Goal: Task Accomplishment & Management: Manage account settings

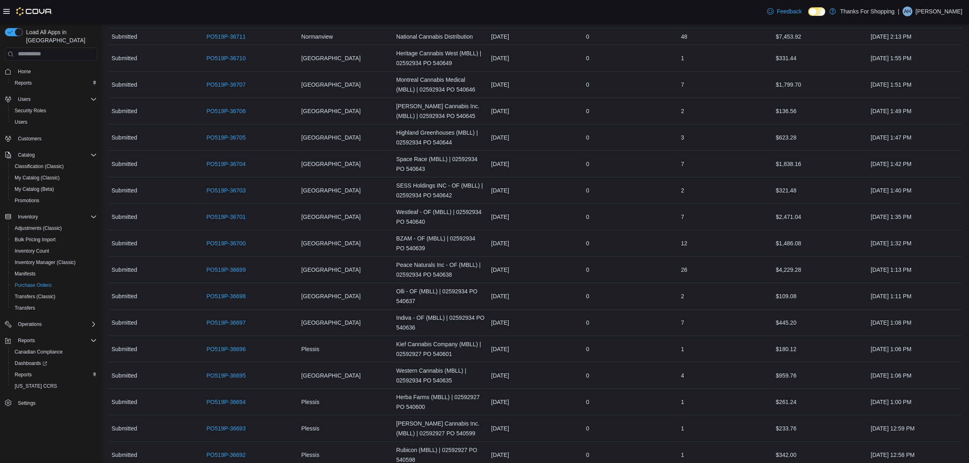
scroll to position [920, 0]
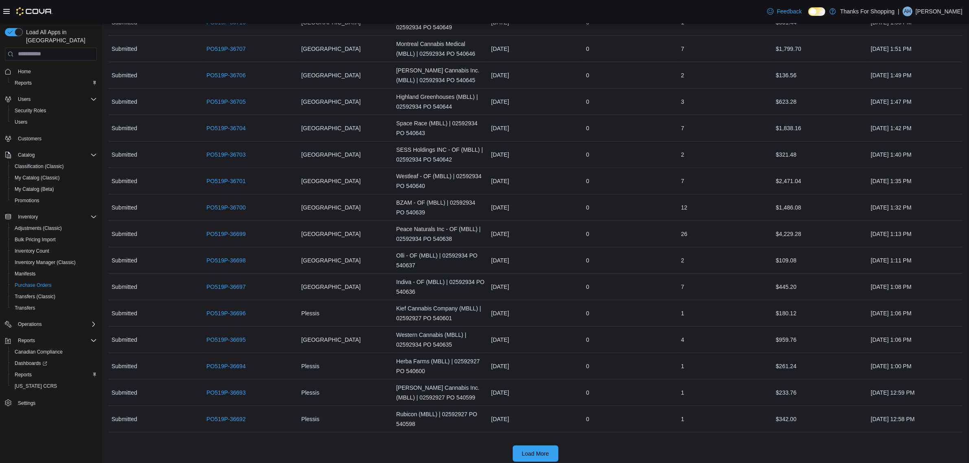
click at [522, 418] on div "[DATE]" at bounding box center [535, 419] width 95 height 16
click at [538, 449] on span "Load More" at bounding box center [535, 453] width 27 height 8
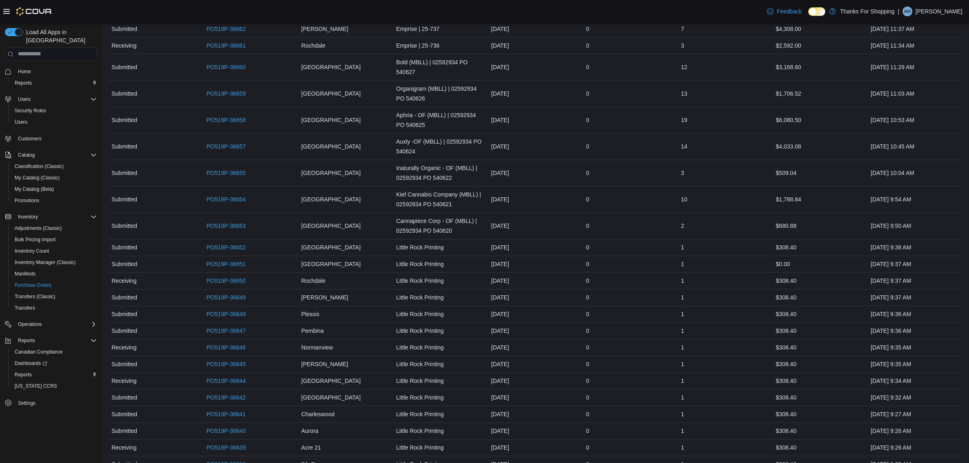
scroll to position [2091, 0]
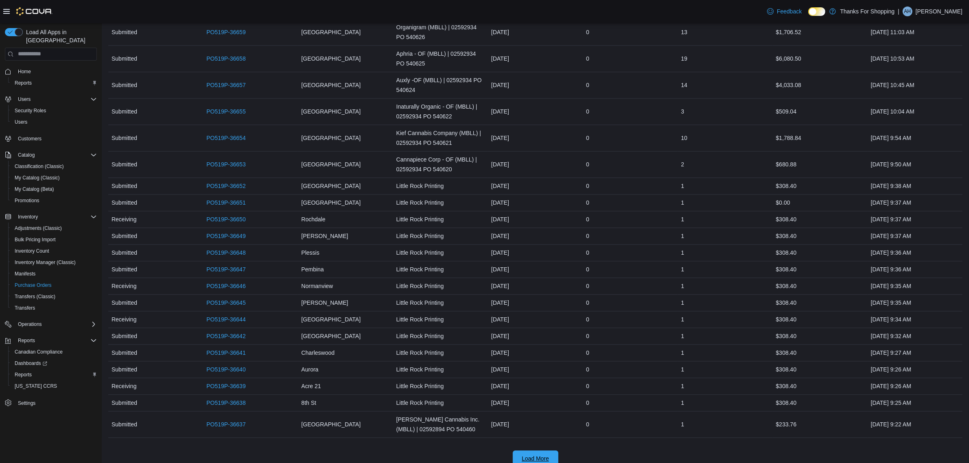
click at [538, 455] on span "Load More" at bounding box center [535, 459] width 27 height 8
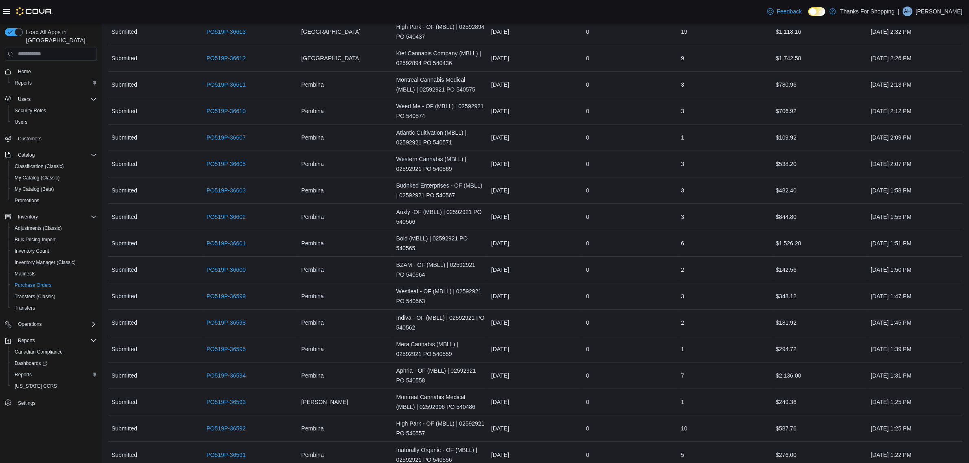
scroll to position [3418, 0]
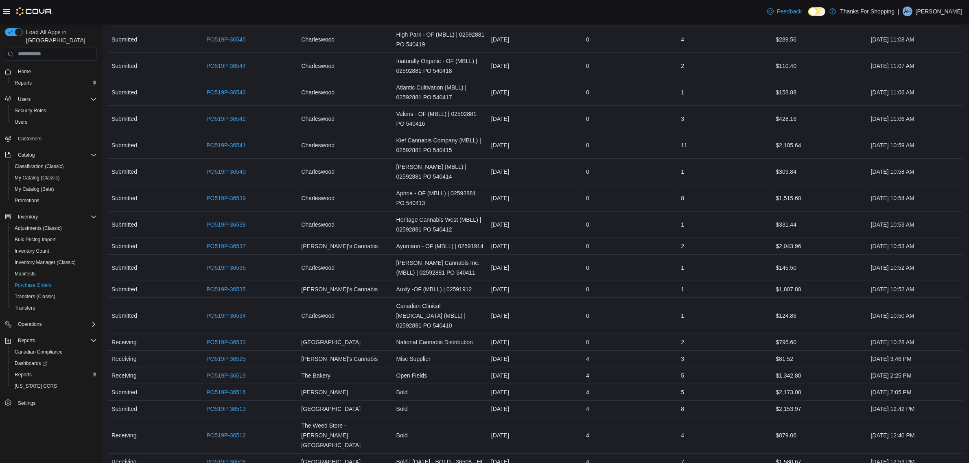
scroll to position [4599, 0]
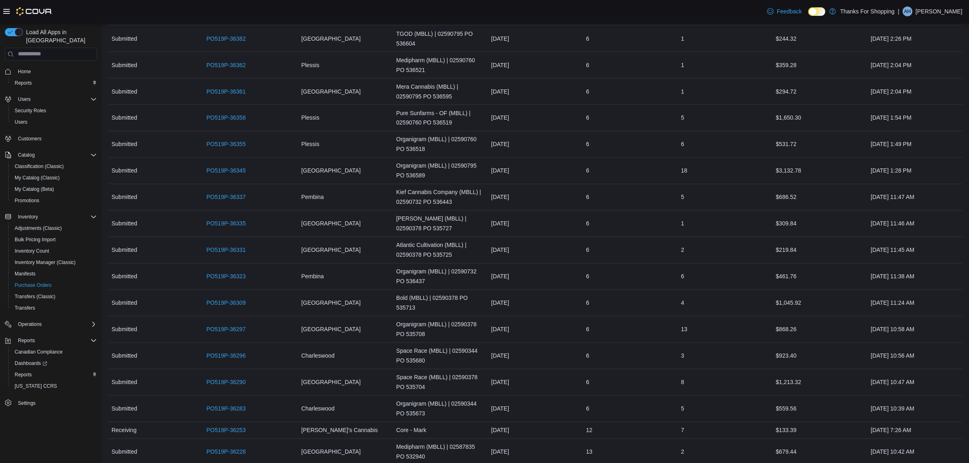
scroll to position [5731, 0]
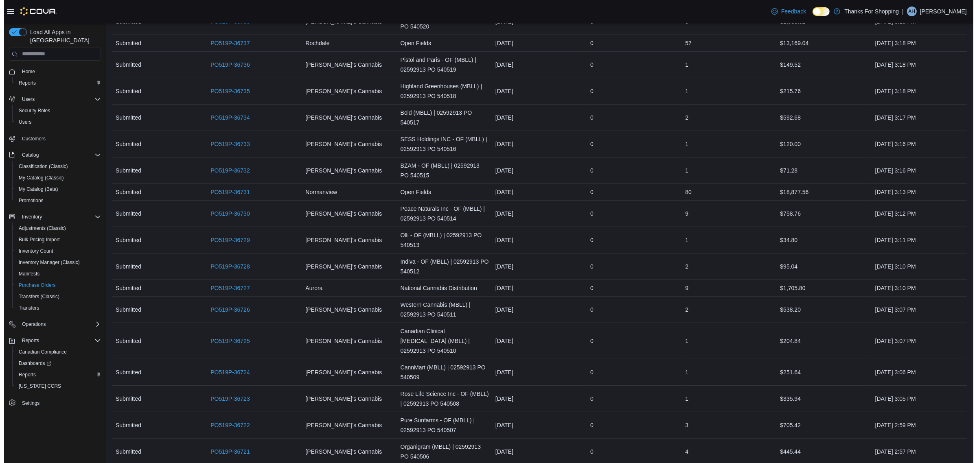
scroll to position [0, 0]
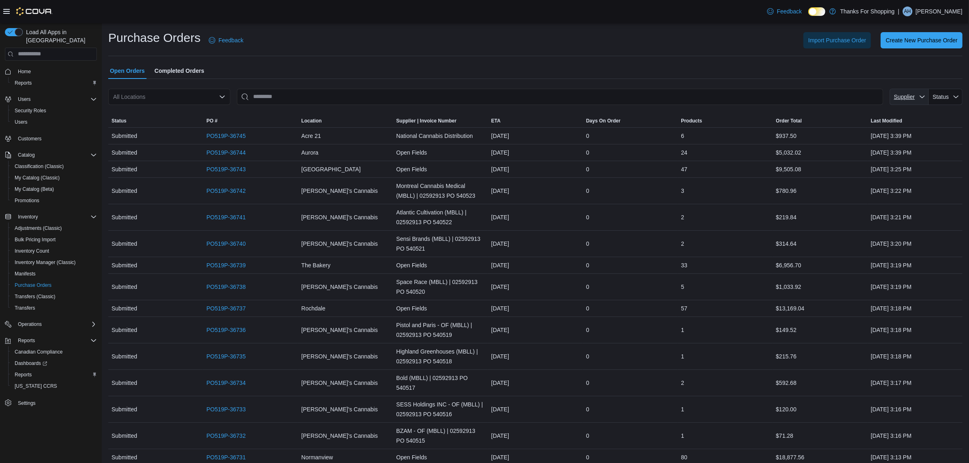
click at [902, 96] on span "Supplier" at bounding box center [904, 97] width 21 height 7
click at [894, 110] on div "Use the Up and Down arrow keys to move focus over options. Press Enter to selec…" at bounding box center [903, 118] width 117 height 20
click at [891, 112] on input "Supplier" at bounding box center [903, 118] width 111 height 13
type input "***"
type input "**********"
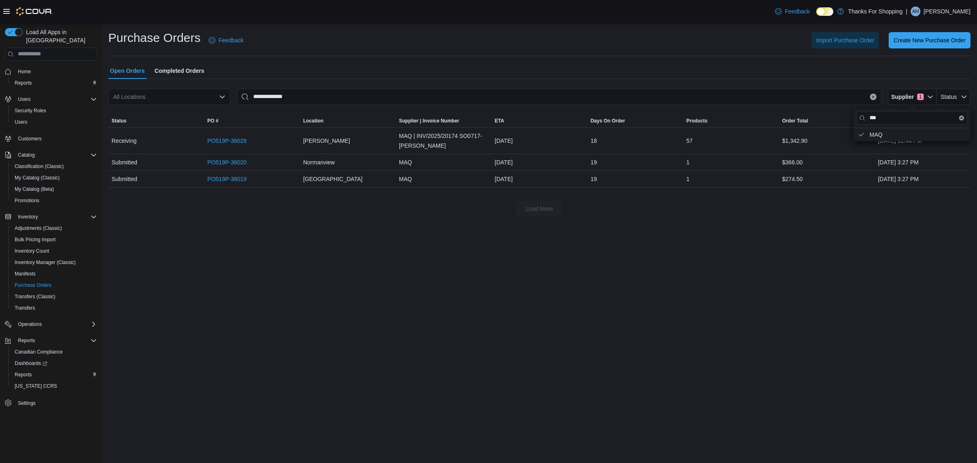
click at [874, 95] on icon "Clear input" at bounding box center [872, 96] width 3 height 3
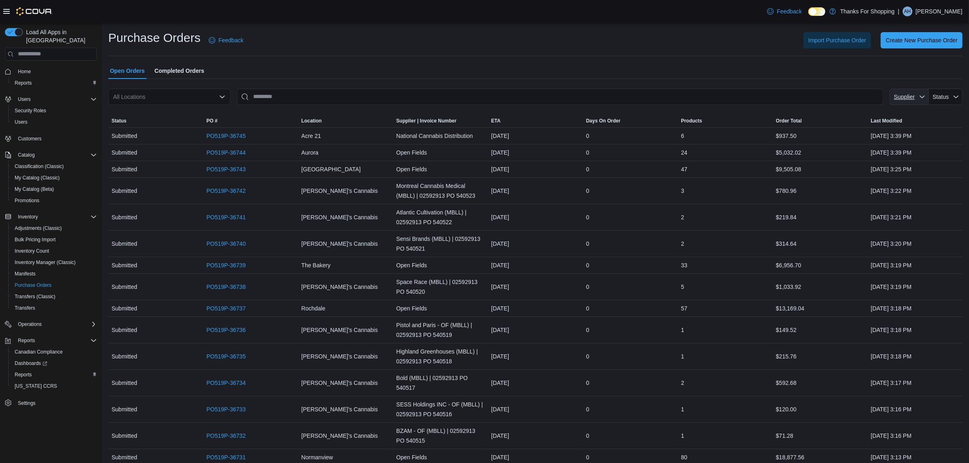
click at [913, 94] on span "Supplier" at bounding box center [904, 97] width 21 height 7
click at [904, 116] on input "Supplier" at bounding box center [903, 118] width 111 height 13
type input "****"
type input "**********"
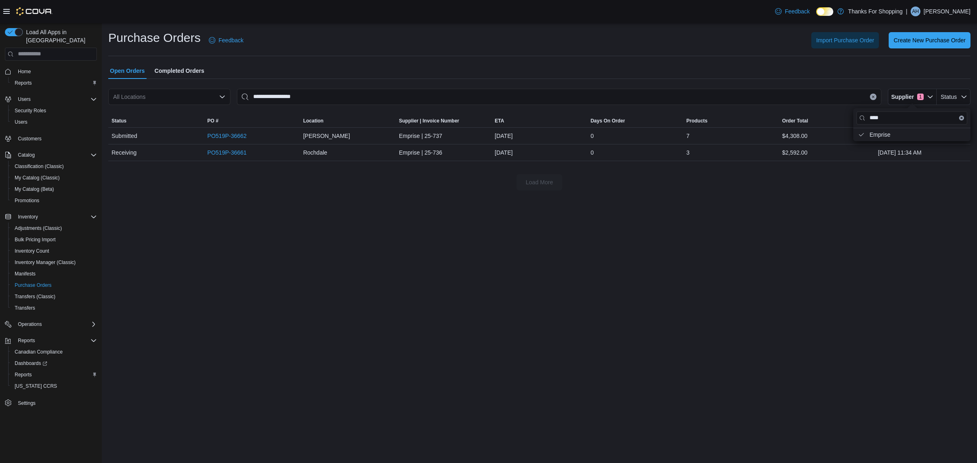
click at [874, 96] on icon "Clear input" at bounding box center [873, 97] width 2 height 2
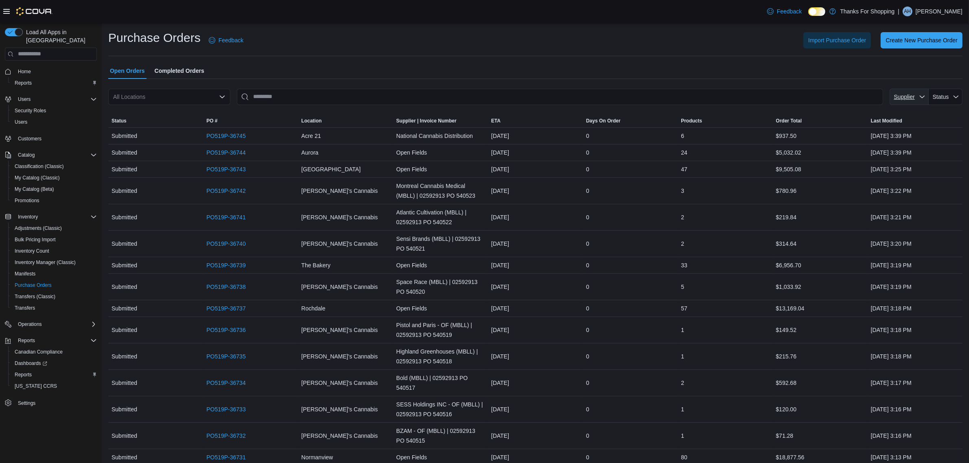
click at [916, 92] on span "Supplier" at bounding box center [909, 97] width 33 height 16
click at [893, 112] on input "Supplier" at bounding box center [903, 118] width 111 height 13
type input "*******"
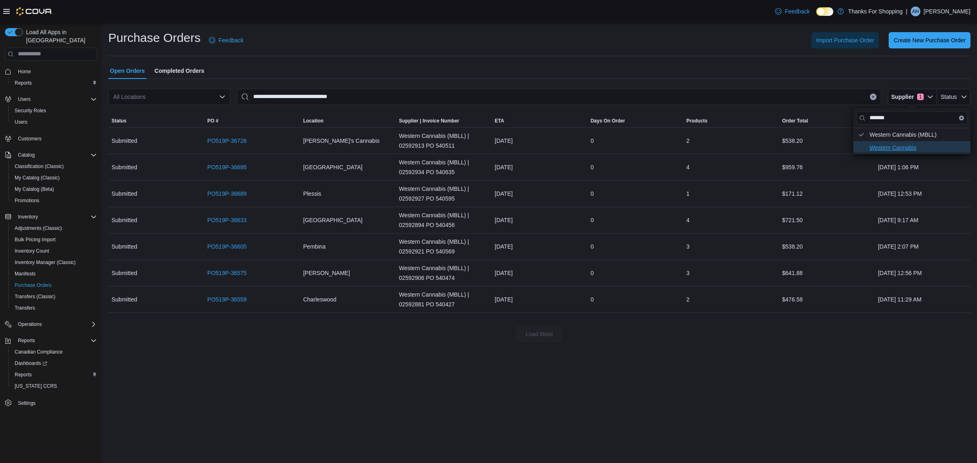
click at [890, 149] on span "Western Cannabis . To check this option, press Enter." at bounding box center [917, 148] width 96 height 10
type input "**********"
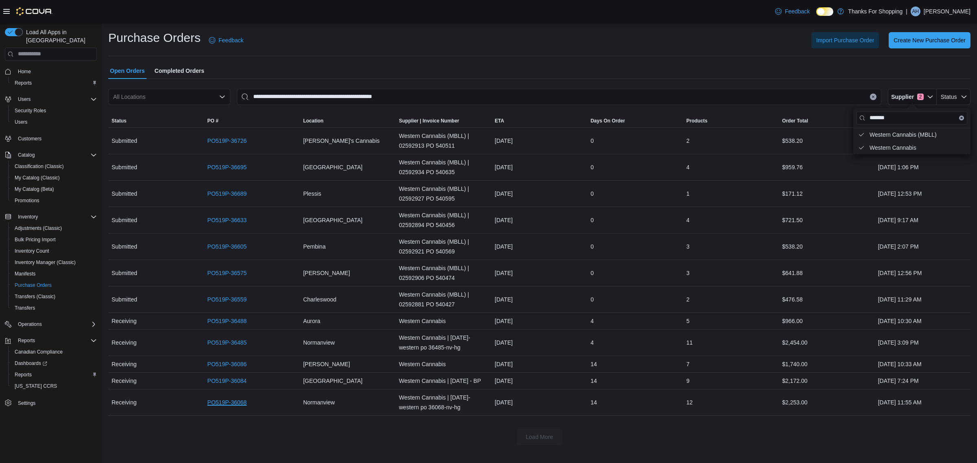
click at [238, 407] on link "PO519P-36068" at bounding box center [226, 403] width 39 height 10
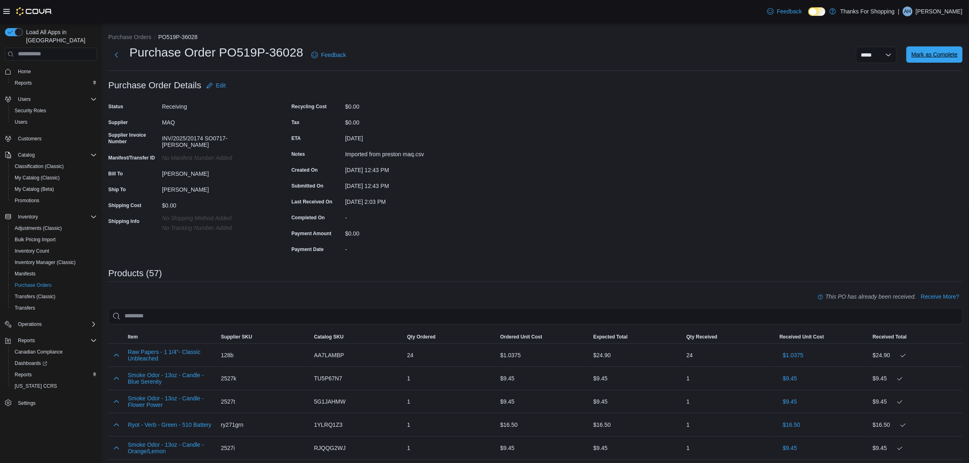
click at [951, 49] on span "Mark as Complete" at bounding box center [934, 54] width 46 height 16
click at [114, 34] on button "Purchase Orders" at bounding box center [129, 37] width 43 height 7
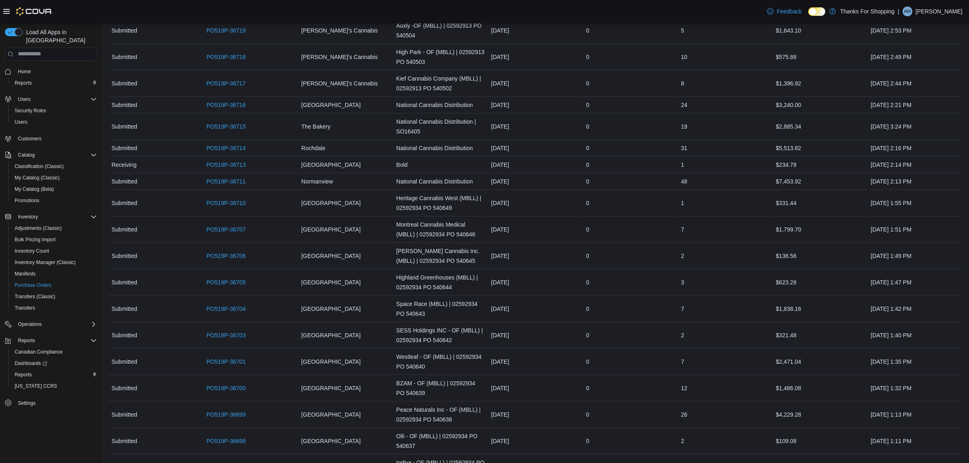
scroll to position [920, 0]
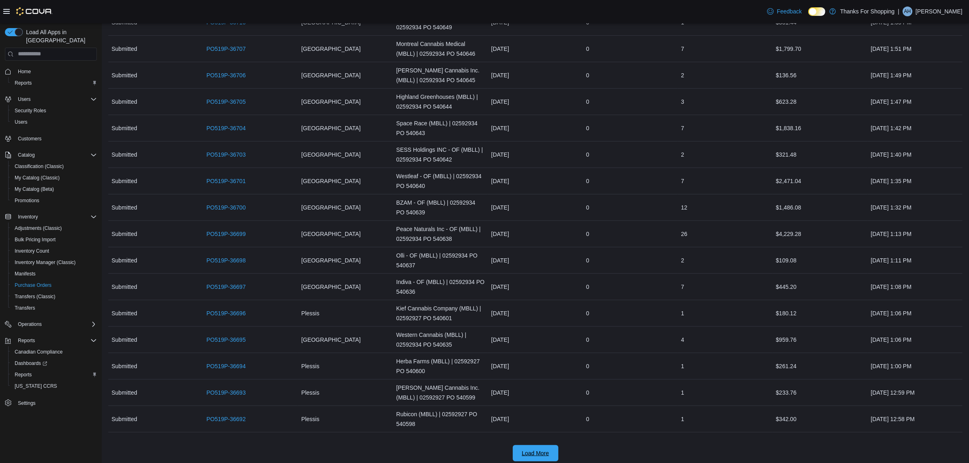
click at [527, 449] on span "Load More" at bounding box center [535, 453] width 27 height 8
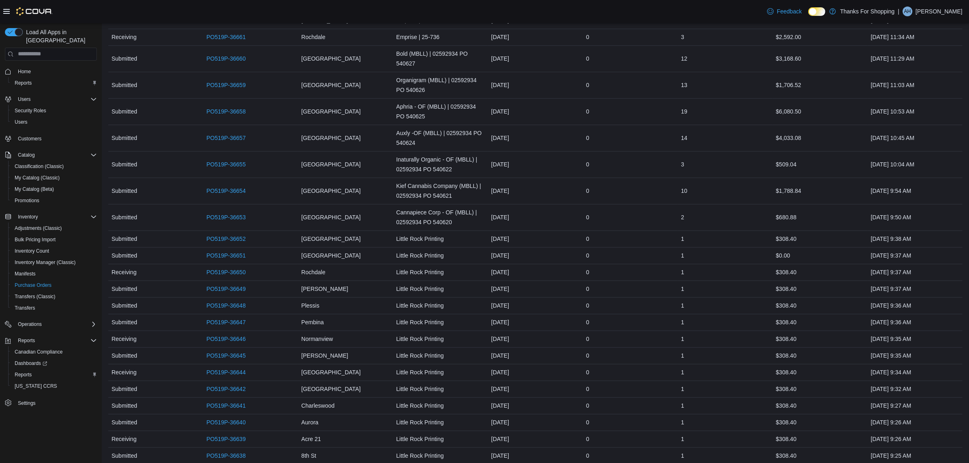
scroll to position [2091, 0]
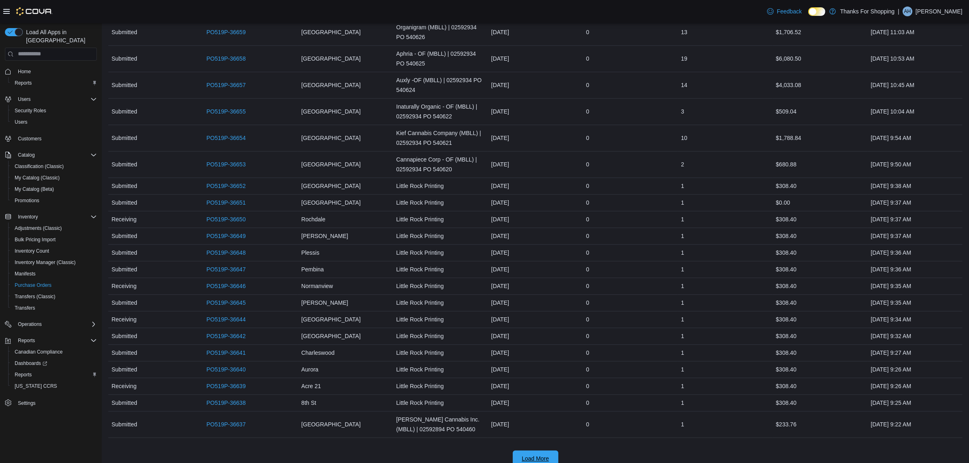
click at [527, 455] on span "Load More" at bounding box center [535, 459] width 27 height 8
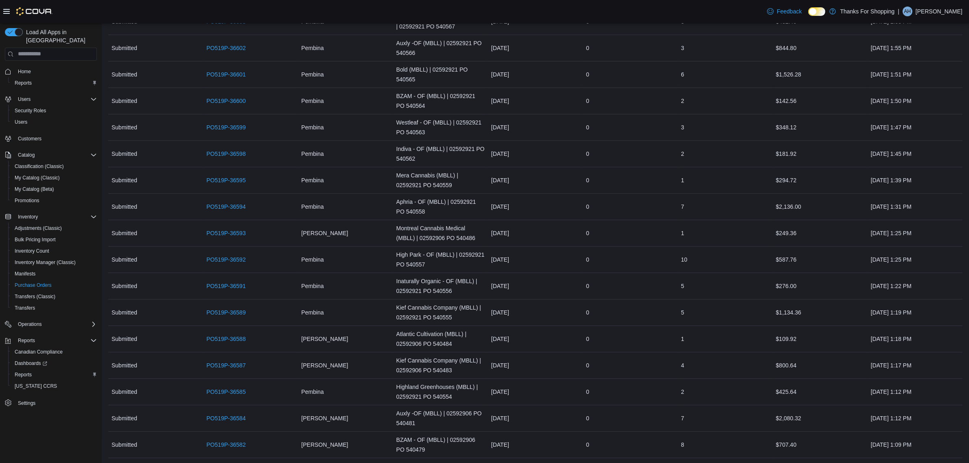
scroll to position [3418, 0]
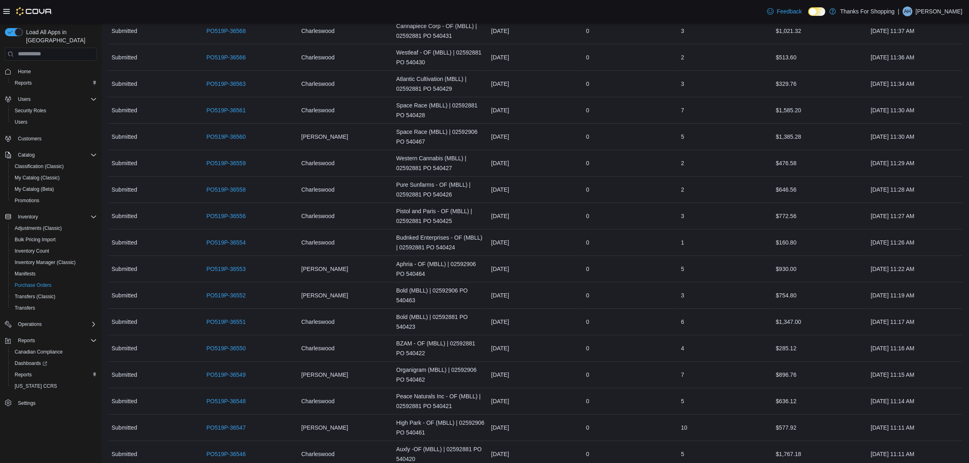
scroll to position [4599, 0]
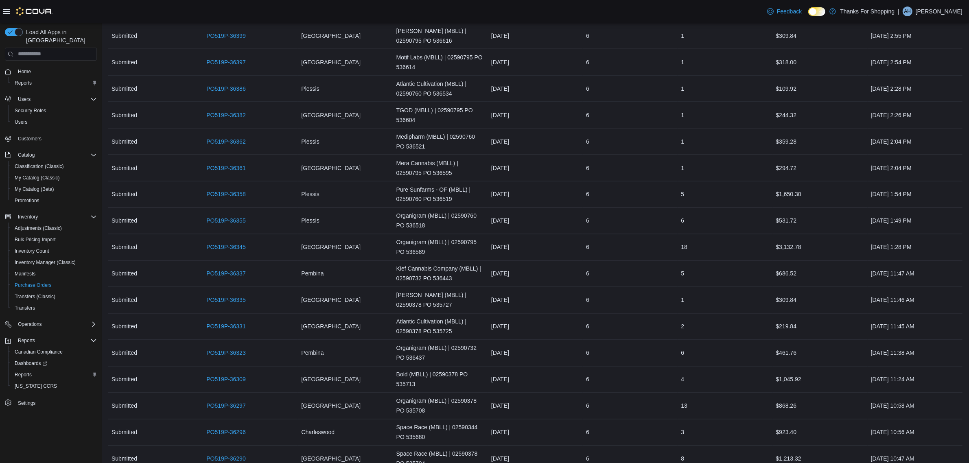
scroll to position [5731, 0]
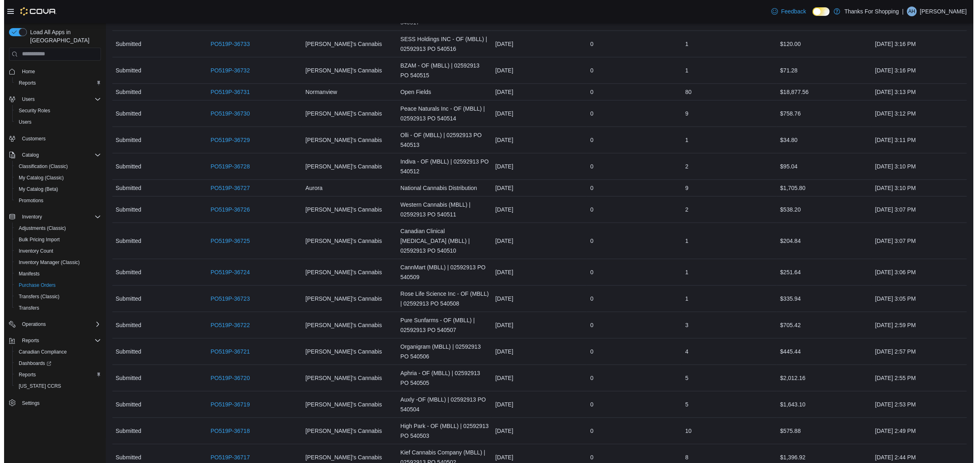
scroll to position [0, 0]
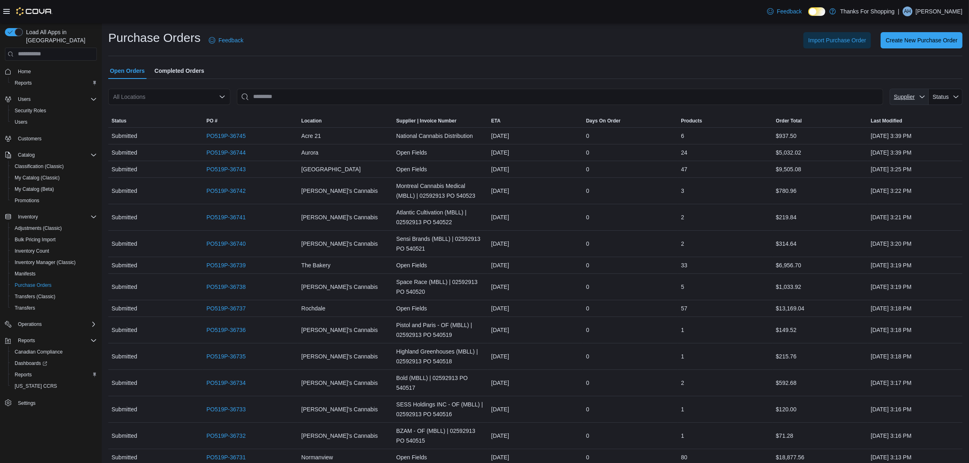
click at [903, 92] on span "Supplier" at bounding box center [909, 97] width 33 height 16
click at [890, 120] on input "Supplier" at bounding box center [903, 118] width 111 height 13
type input "*******"
type input "**********"
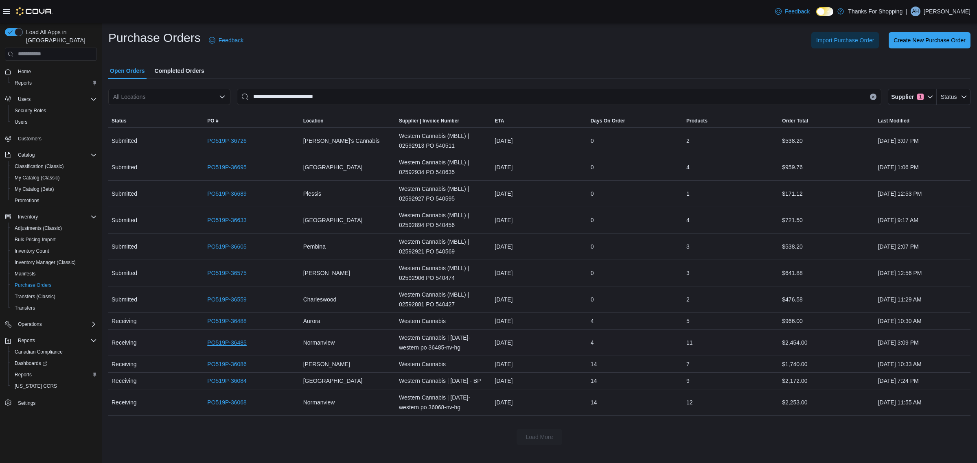
click at [239, 346] on link "PO519P-36485" at bounding box center [226, 343] width 39 height 10
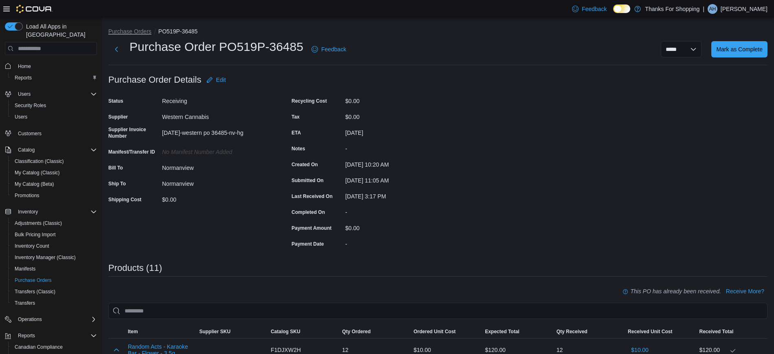
click at [134, 33] on button "Purchase Orders" at bounding box center [129, 31] width 43 height 7
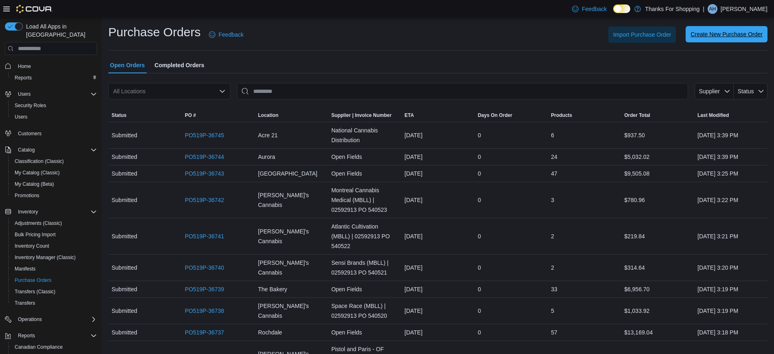
click at [708, 28] on span "Create New Purchase Order" at bounding box center [726, 34] width 72 height 16
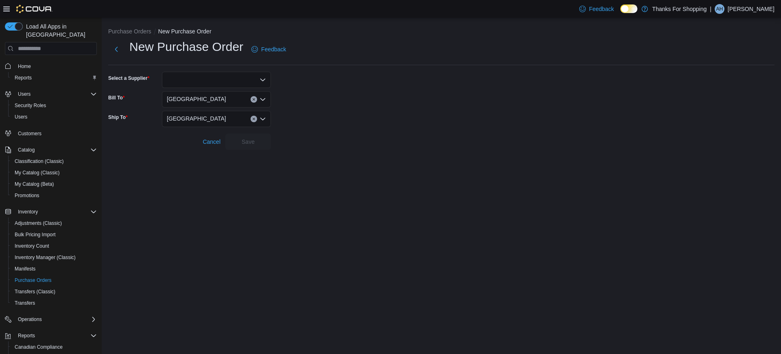
click at [243, 86] on div at bounding box center [216, 80] width 109 height 16
click at [338, 98] on form "Select a Supplier Combo box. Selected. Combo box input. Type some text or, to d…" at bounding box center [441, 111] width 667 height 78
click at [125, 32] on button "Purchase Orders" at bounding box center [129, 31] width 43 height 7
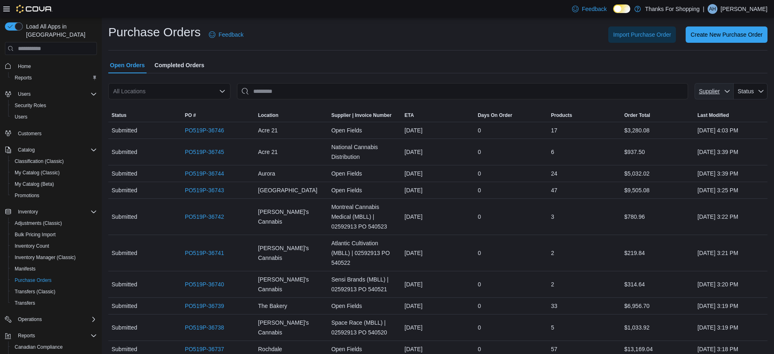
click at [730, 92] on span "Supplier" at bounding box center [713, 91] width 33 height 16
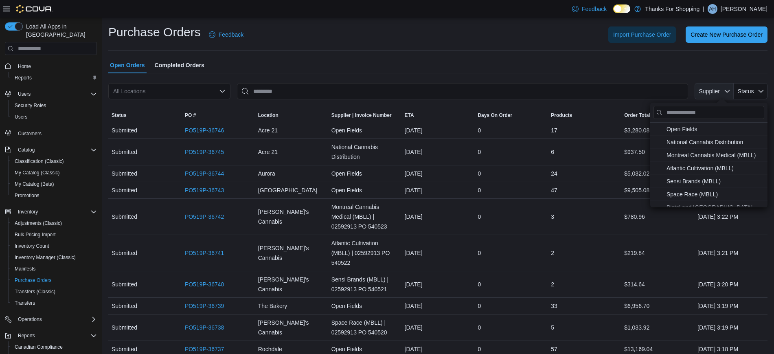
click at [730, 92] on span "Supplier" at bounding box center [713, 91] width 33 height 16
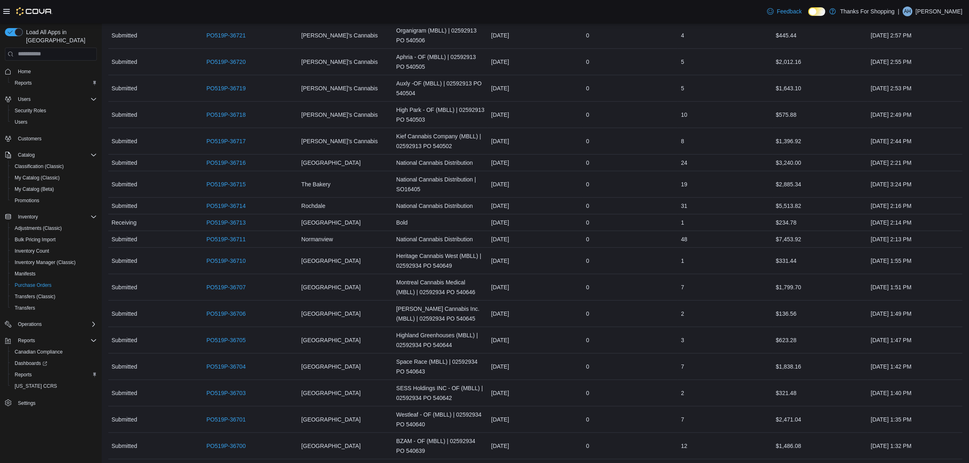
scroll to position [910, 0]
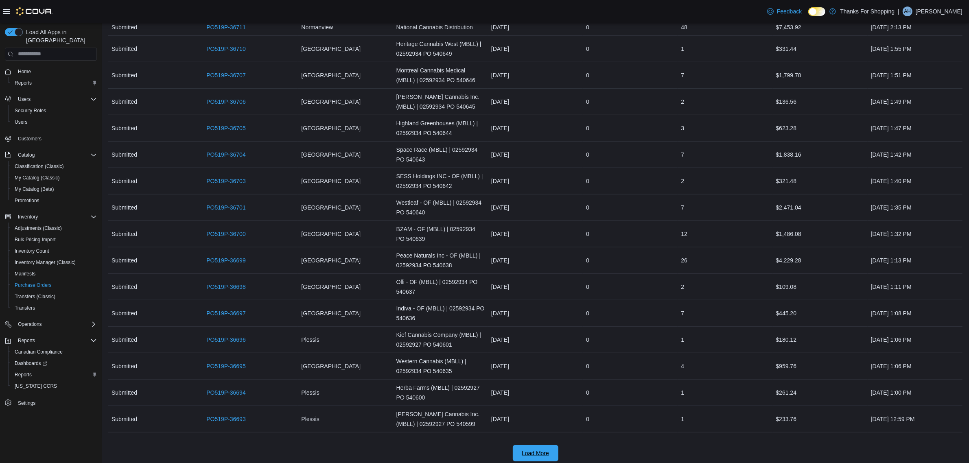
click at [539, 454] on span "Load More" at bounding box center [536, 453] width 36 height 16
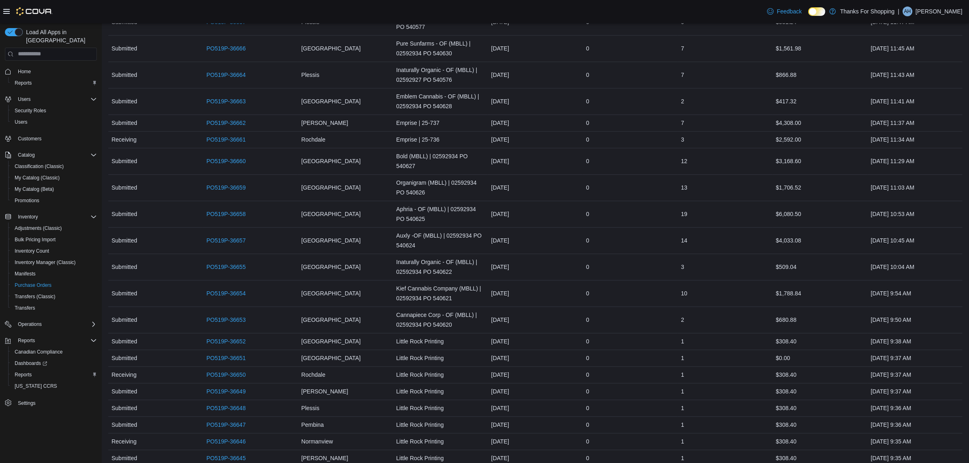
scroll to position [2091, 0]
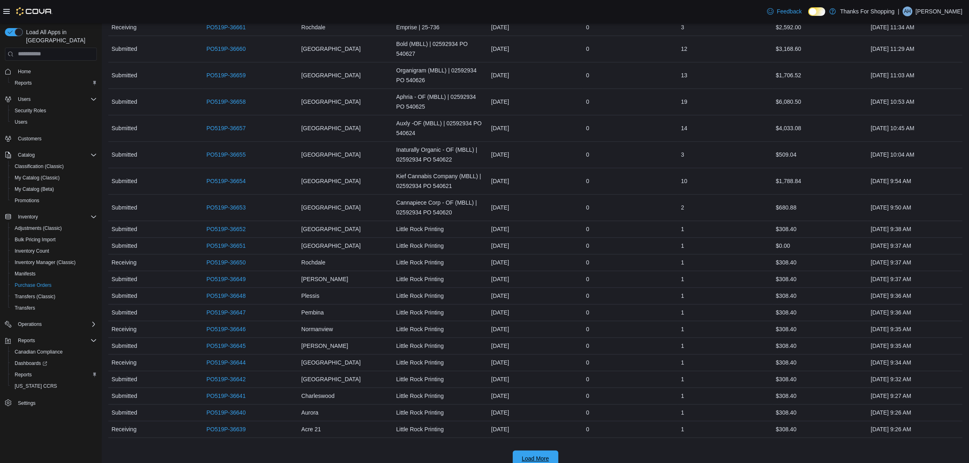
click at [536, 455] on span "Load More" at bounding box center [535, 459] width 27 height 8
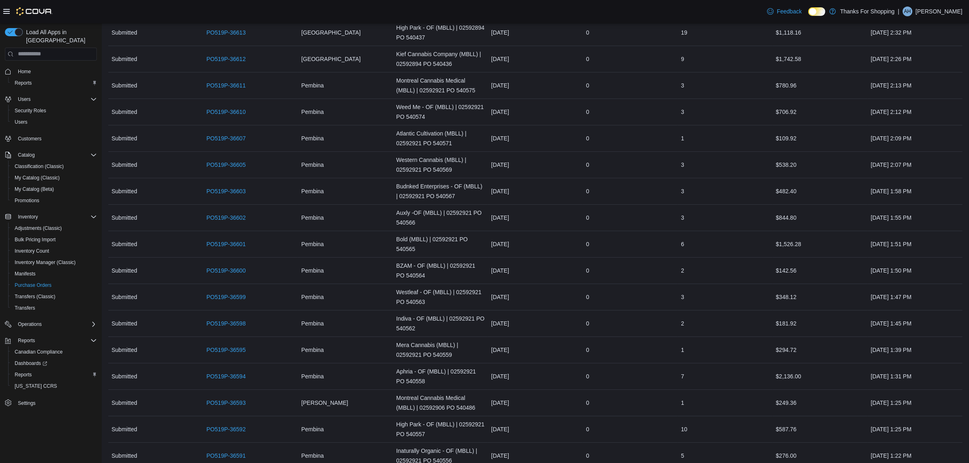
scroll to position [3408, 0]
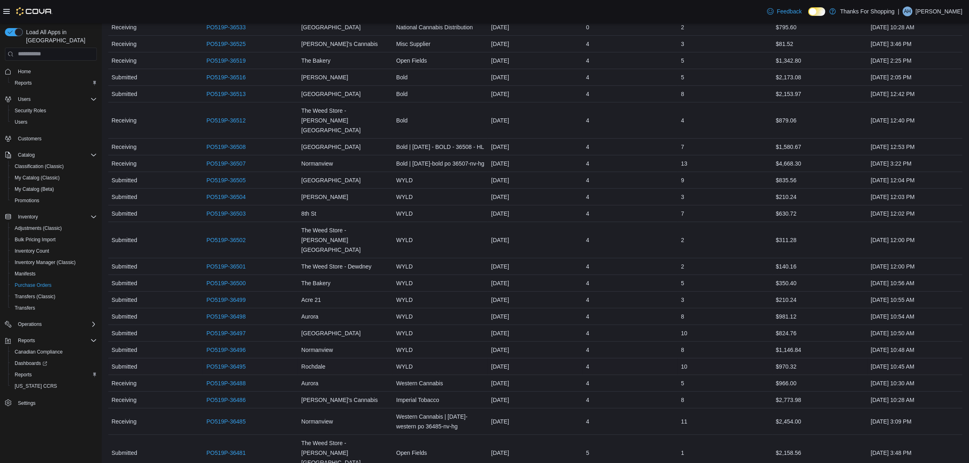
scroll to position [4812, 0]
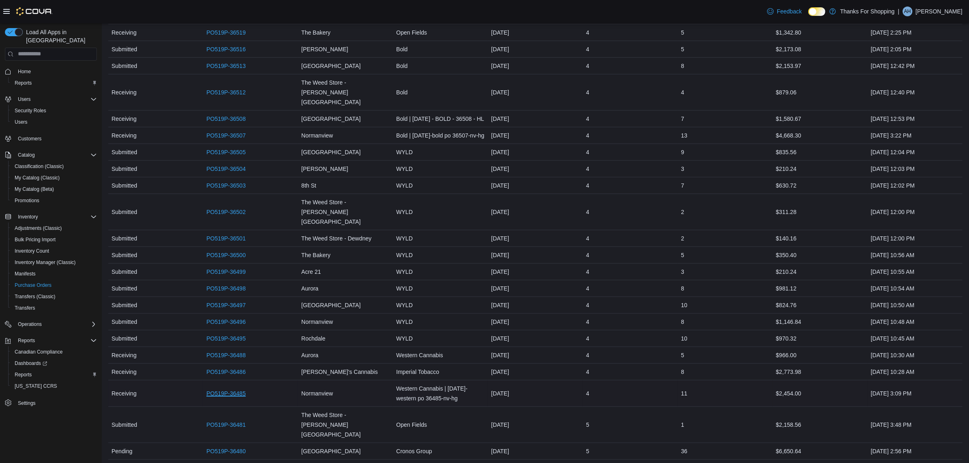
click at [230, 389] on link "PO519P-36485" at bounding box center [225, 394] width 39 height 10
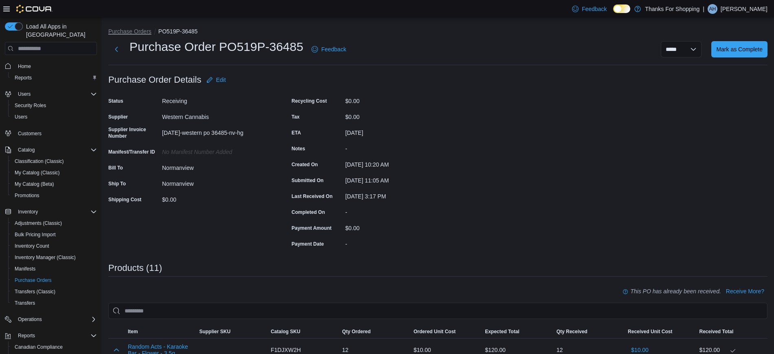
click at [147, 31] on button "Purchase Orders" at bounding box center [129, 31] width 43 height 7
